Goal: Transaction & Acquisition: Purchase product/service

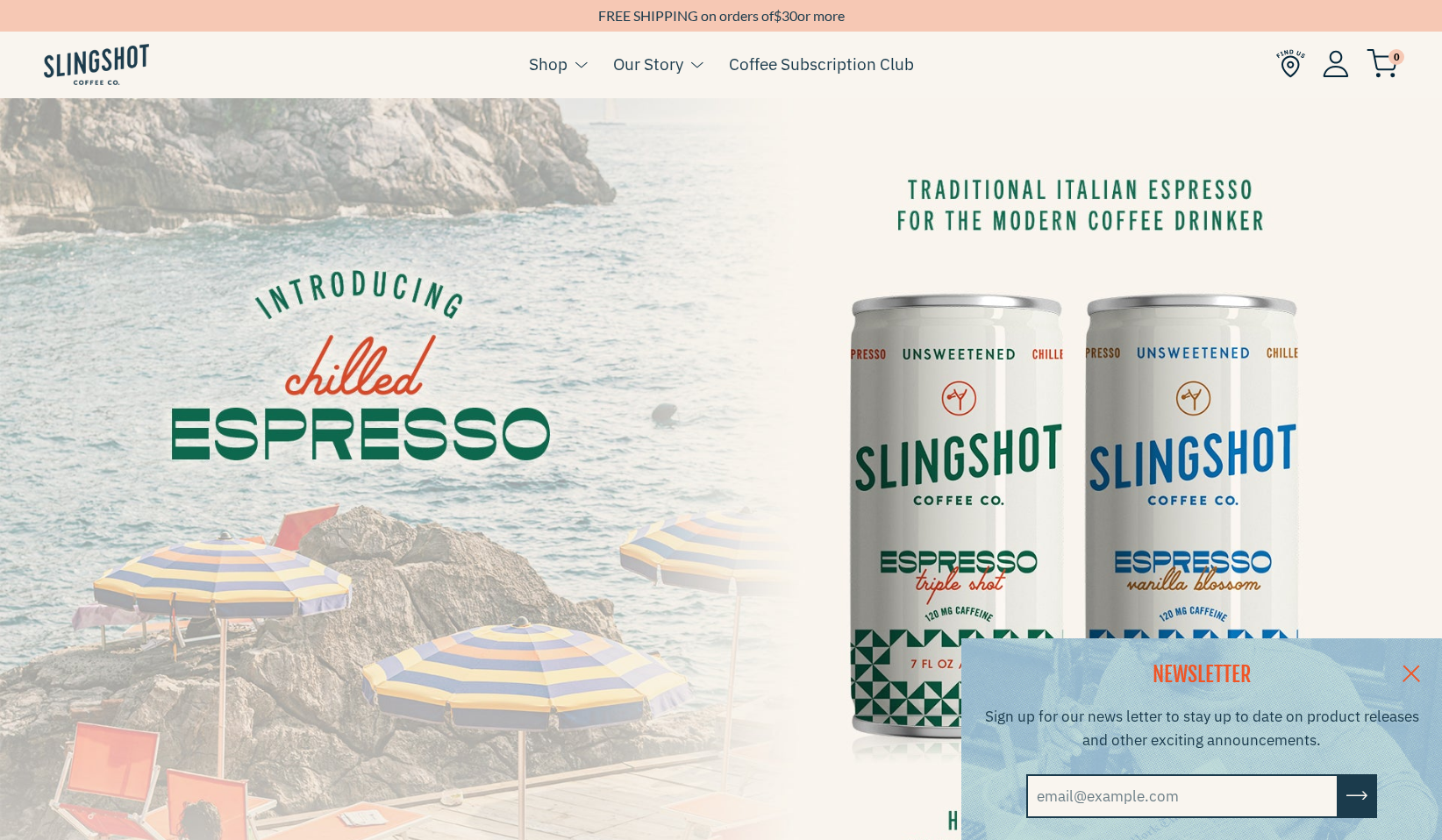
click at [1410, 669] on link at bounding box center [1410, 671] width 61 height 68
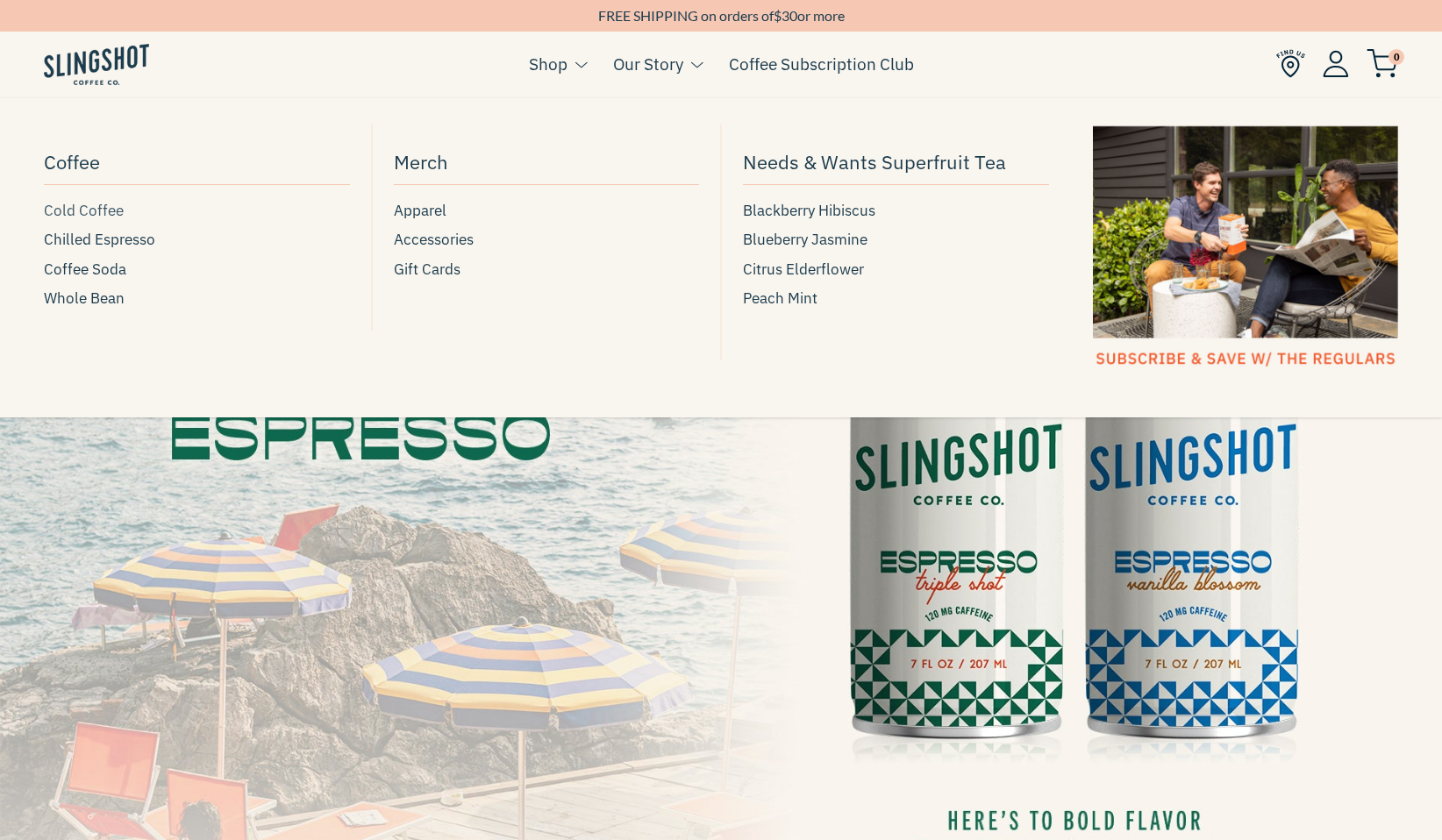
click at [75, 210] on span "Cold Coffee" at bounding box center [83, 211] width 80 height 24
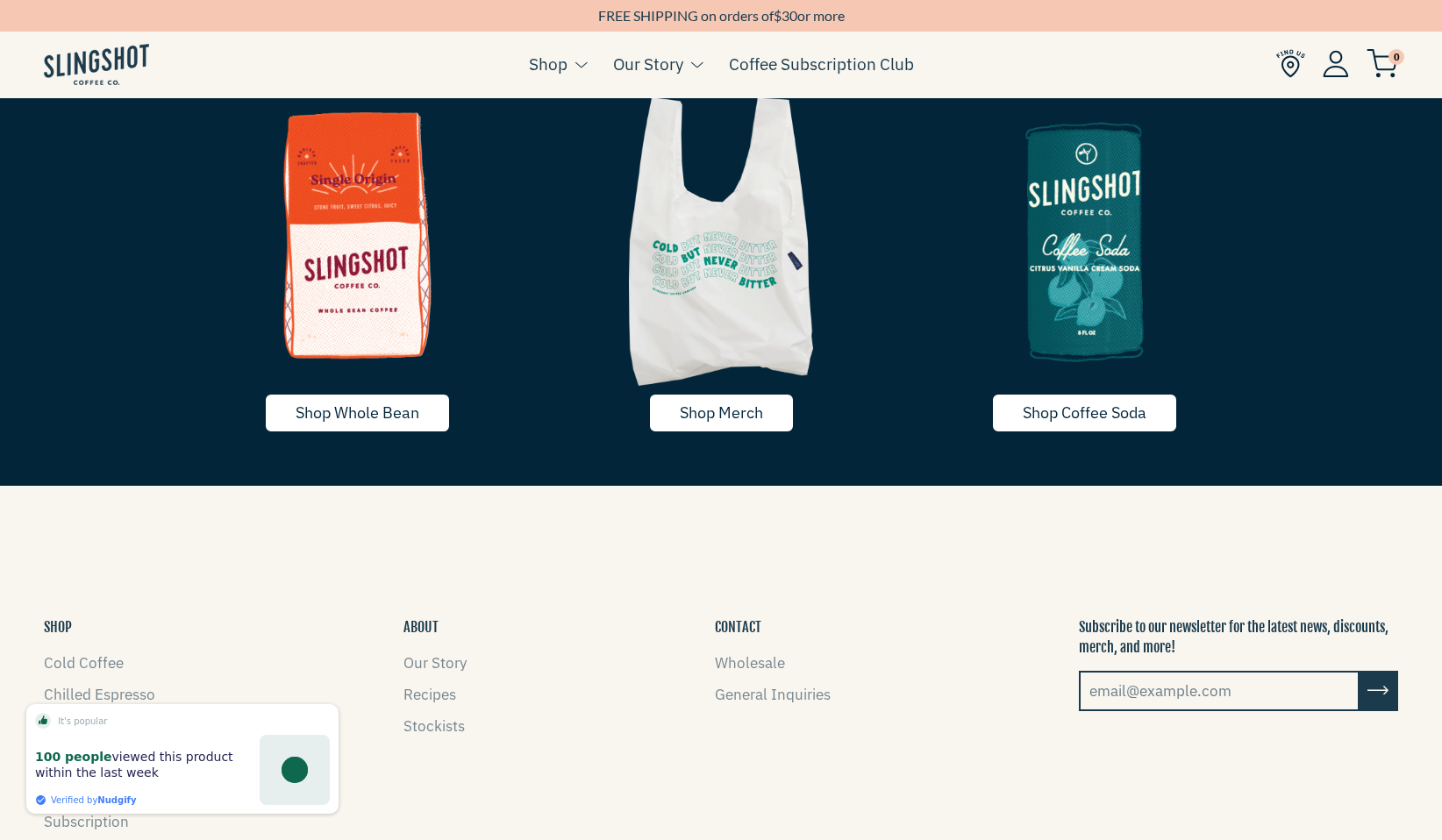
scroll to position [3331, 0]
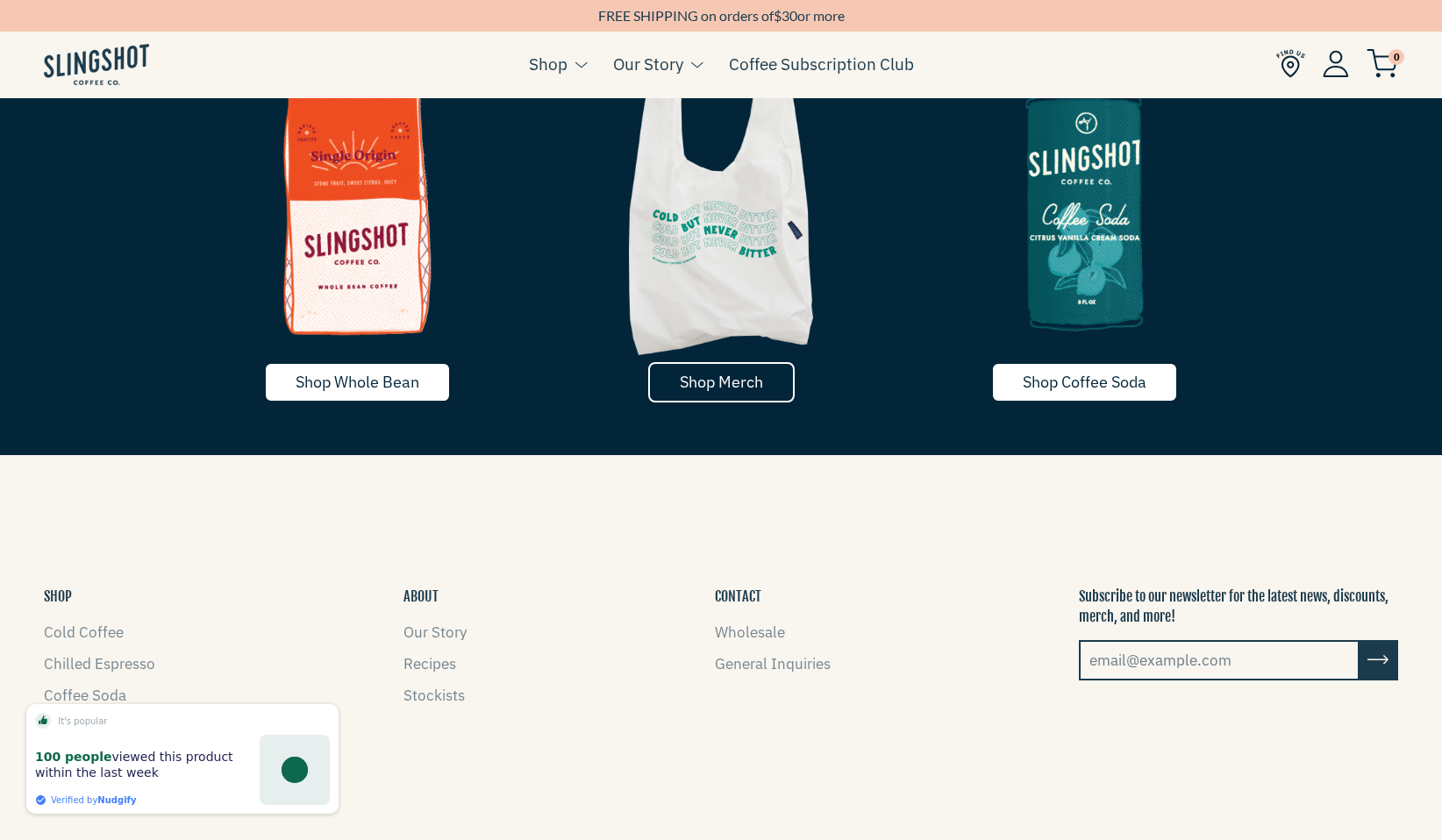
click at [722, 375] on span "Shop Merch" at bounding box center [721, 382] width 83 height 20
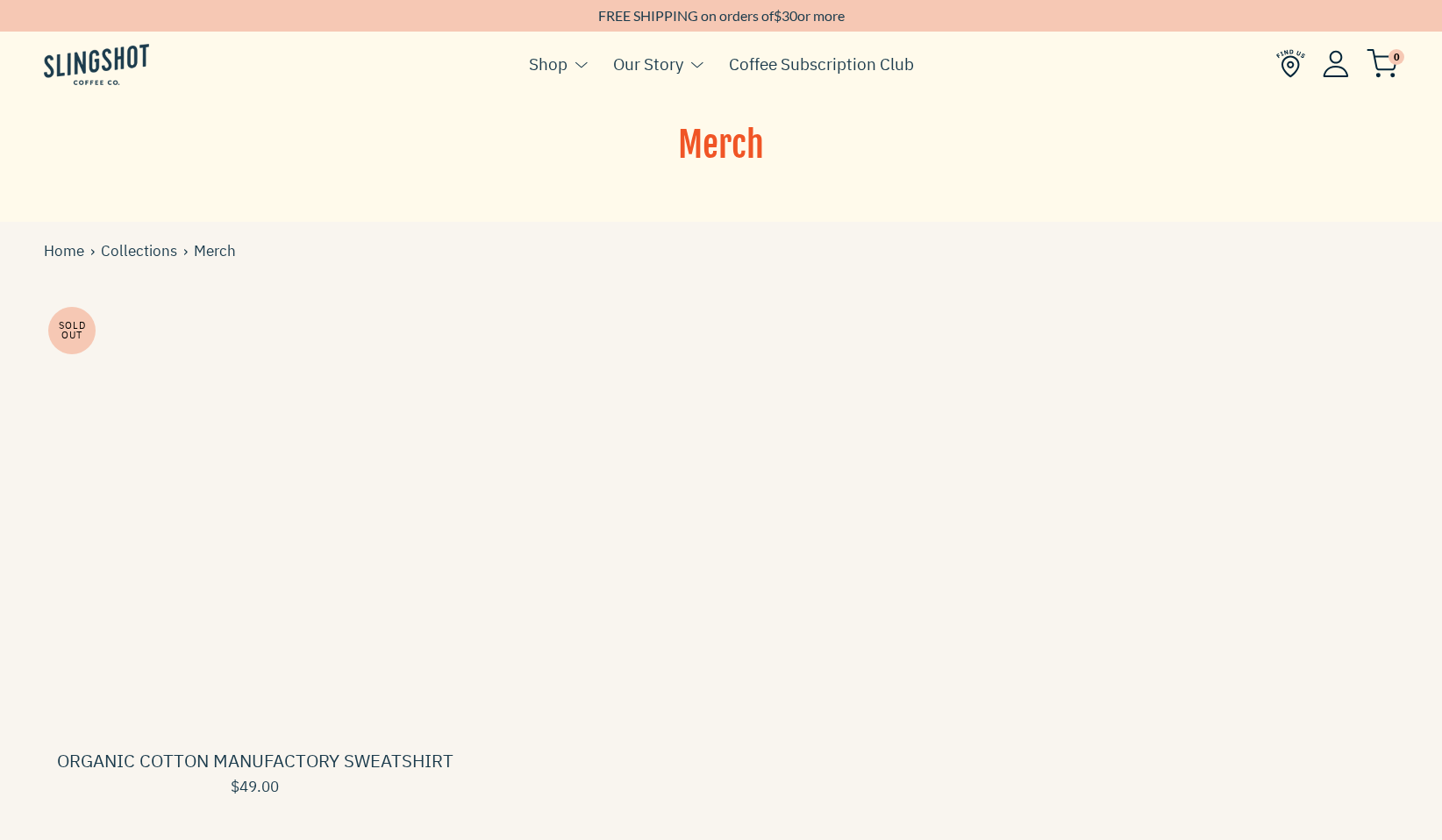
scroll to position [88, 0]
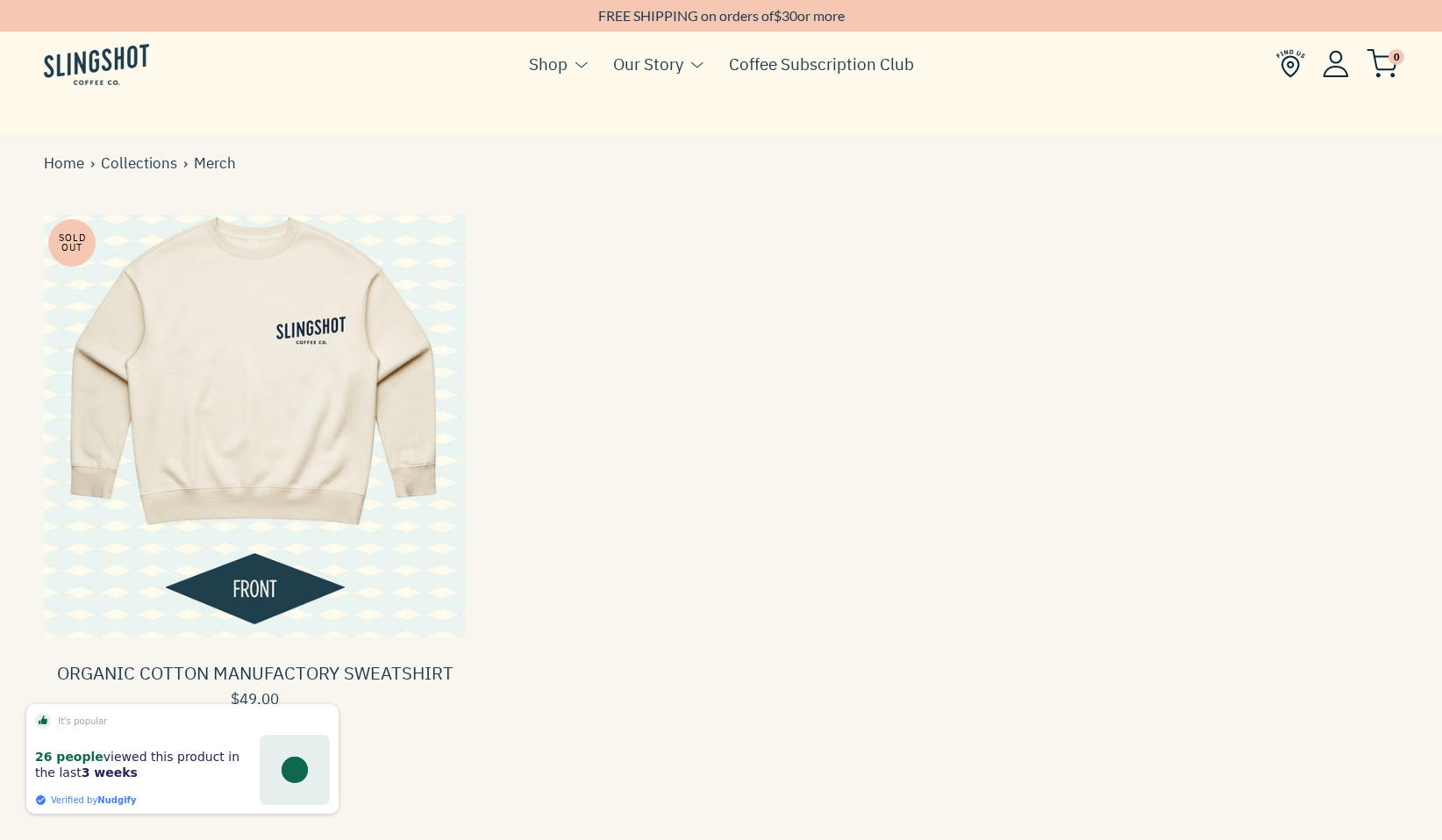
click at [299, 411] on span at bounding box center [254, 426] width 422 height 422
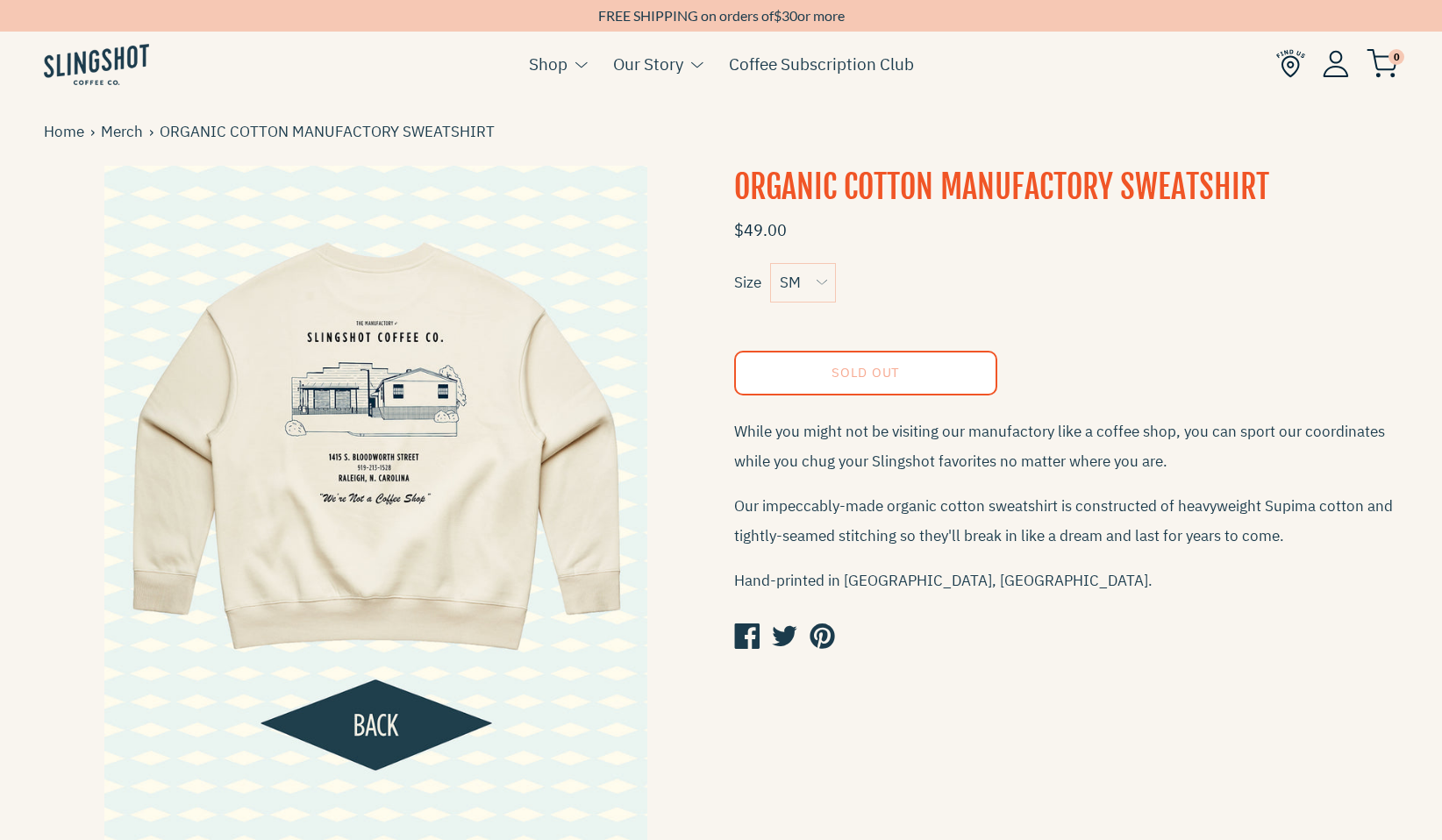
click at [810, 289] on select "SM MED LG XL" at bounding box center [802, 283] width 66 height 40
select select "XL"
click at [770, 263] on select "SM MED LG XL" at bounding box center [802, 283] width 66 height 40
